Goal: Book appointment/travel/reservation

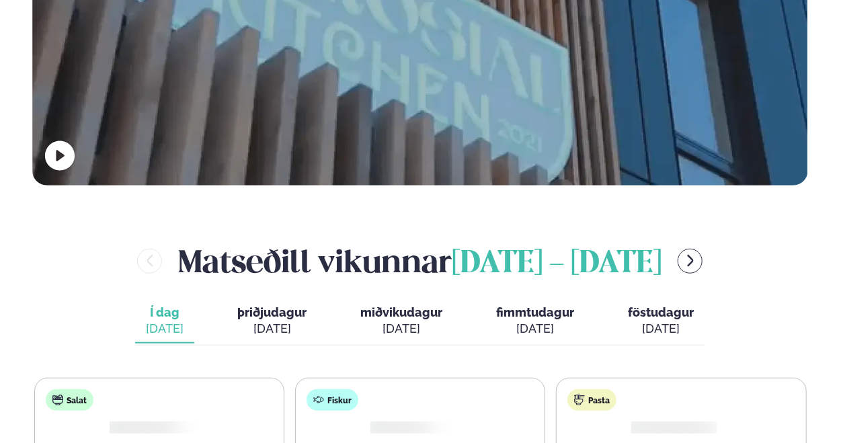
scroll to position [403, 0]
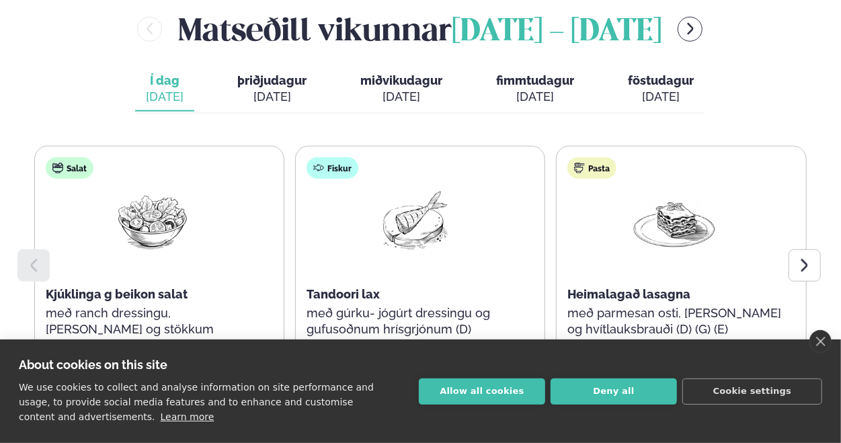
click at [823, 342] on link "close" at bounding box center [820, 341] width 22 height 23
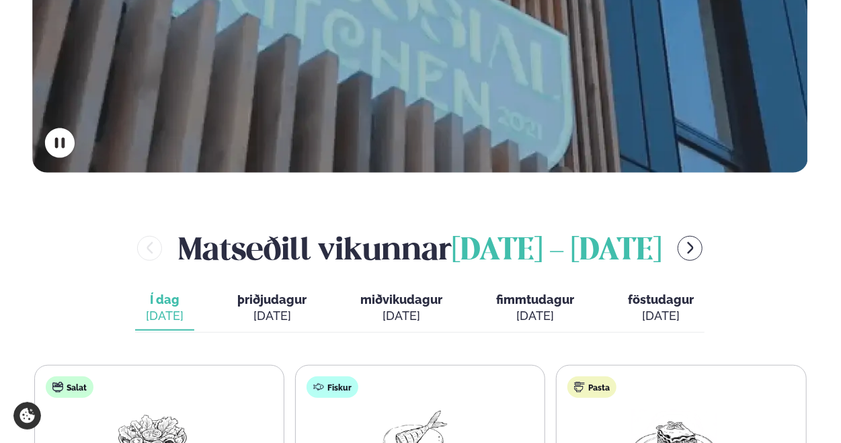
scroll to position [538, 0]
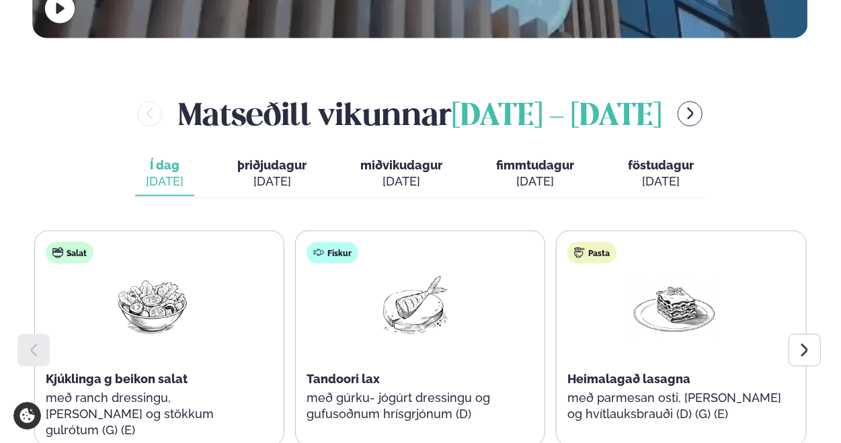
click at [797, 342] on icon at bounding box center [805, 350] width 16 height 16
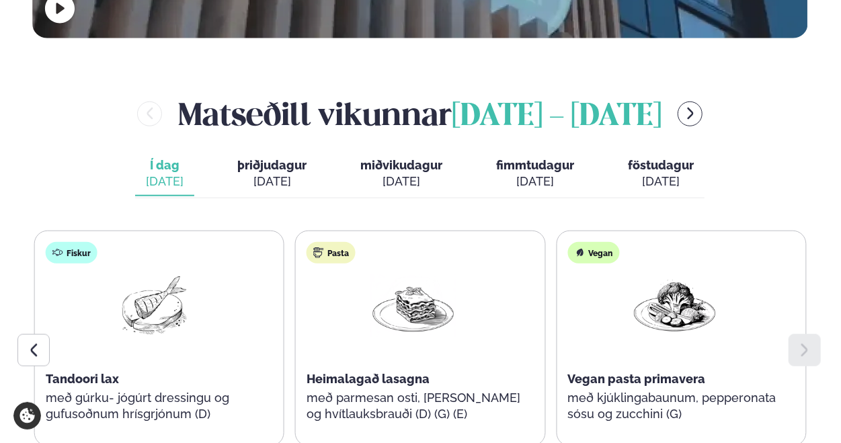
click at [280, 173] on div "[DATE]" at bounding box center [271, 181] width 69 height 16
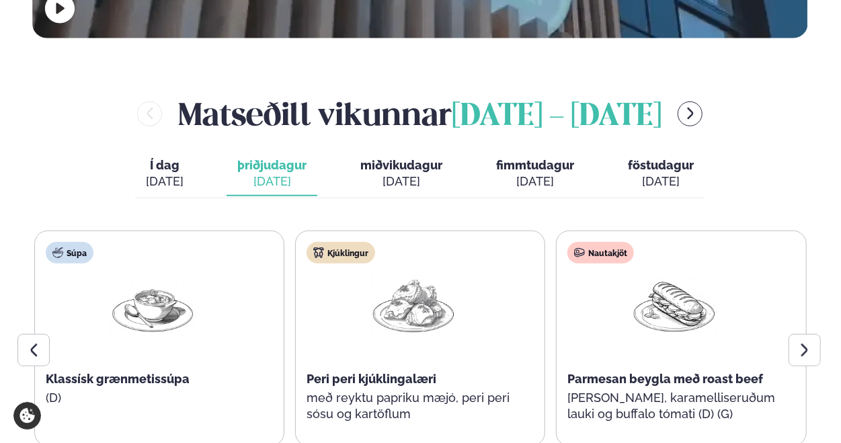
click at [809, 334] on div at bounding box center [805, 350] width 32 height 32
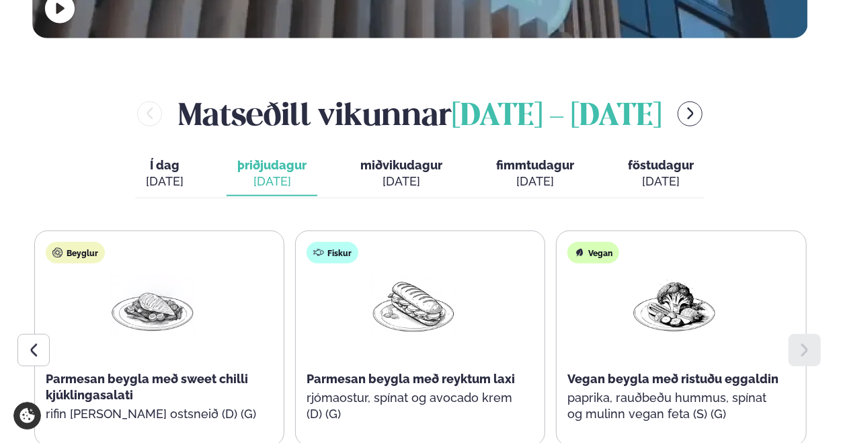
click at [37, 342] on icon at bounding box center [34, 350] width 16 height 16
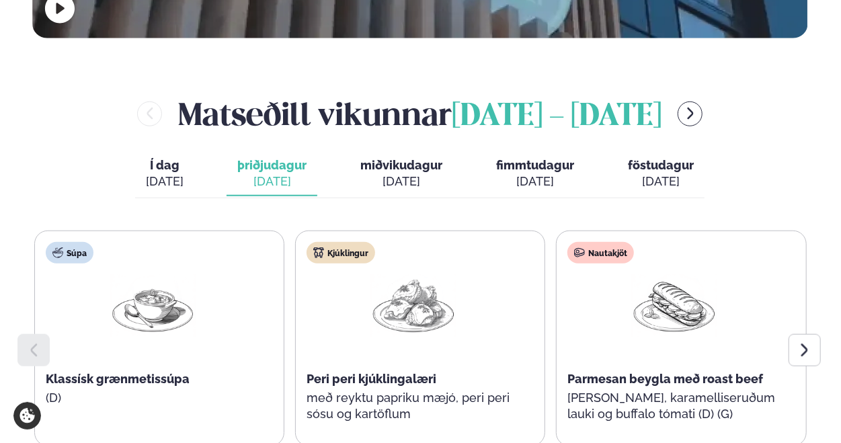
click at [402, 158] on span "miðvikudagur" at bounding box center [401, 165] width 82 height 14
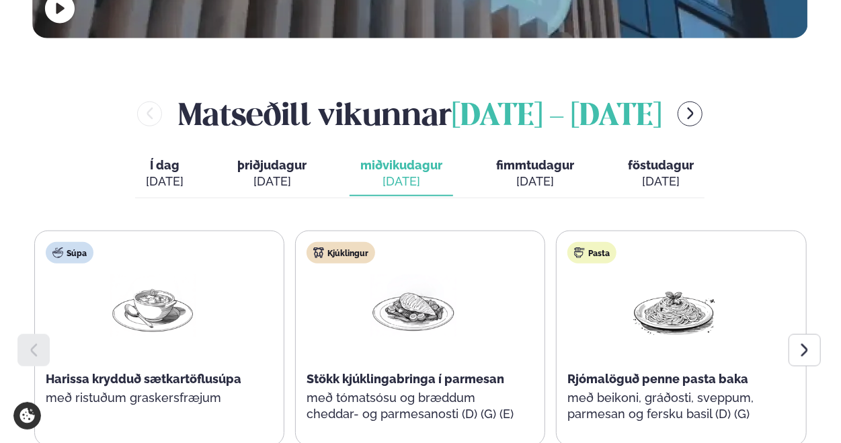
click at [795, 334] on div at bounding box center [805, 350] width 32 height 32
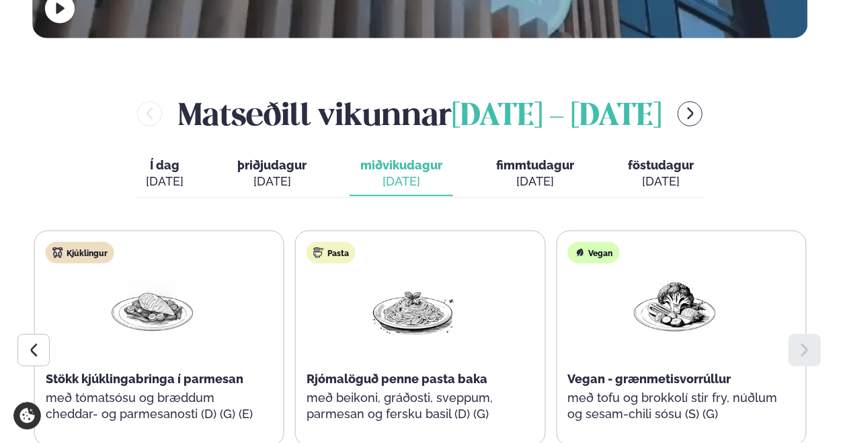
click at [528, 158] on span "fimmtudagur" at bounding box center [535, 165] width 78 height 14
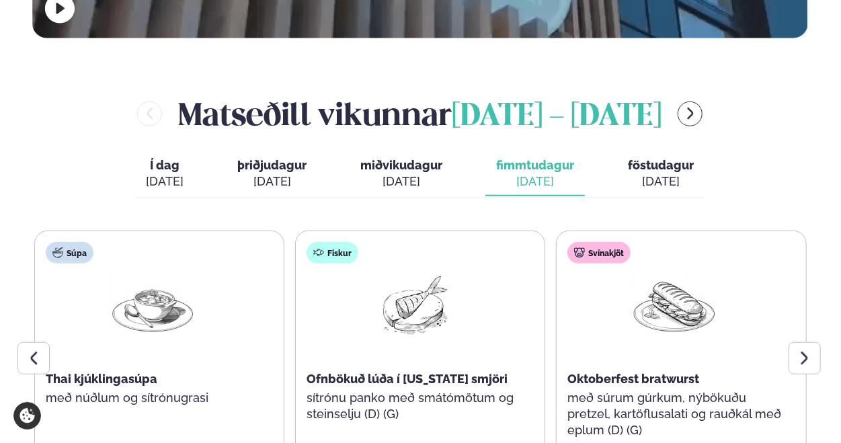
click at [799, 350] on icon at bounding box center [805, 358] width 16 height 16
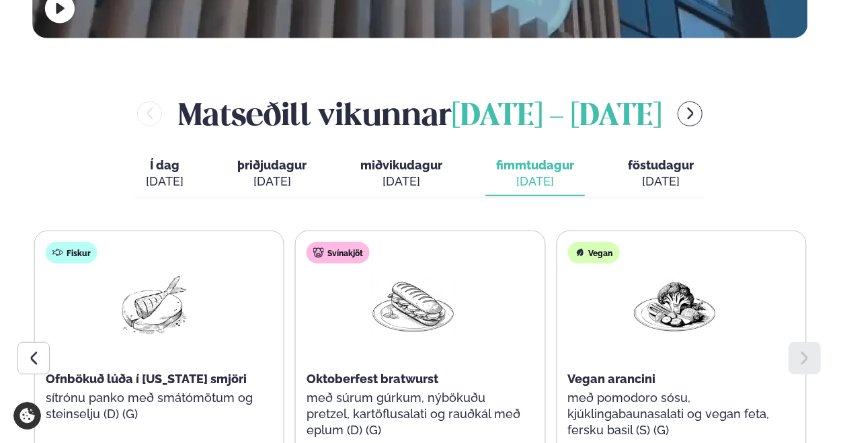
click at [674, 152] on button "föstudagur fös. [DATE]" at bounding box center [660, 174] width 87 height 44
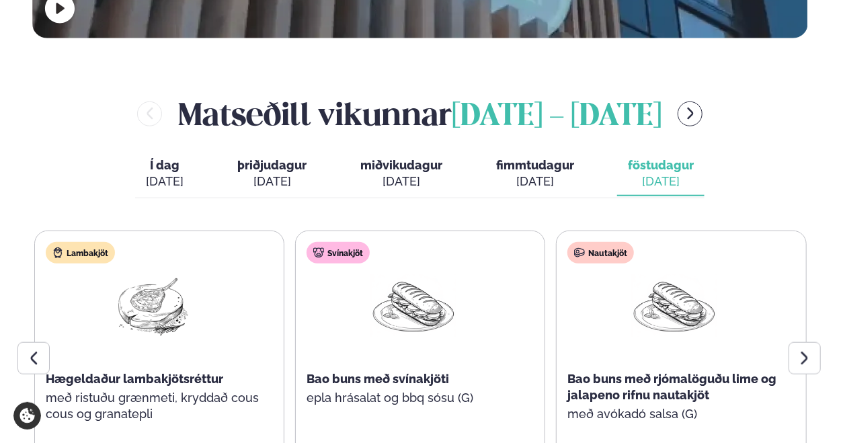
click at [799, 342] on div at bounding box center [805, 358] width 32 height 32
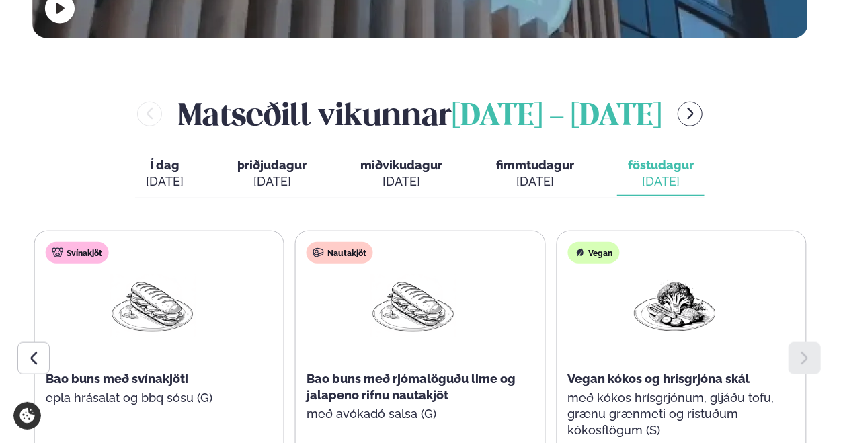
click at [161, 173] on div "[DATE]" at bounding box center [165, 181] width 38 height 16
